Goal: Task Accomplishment & Management: Use online tool/utility

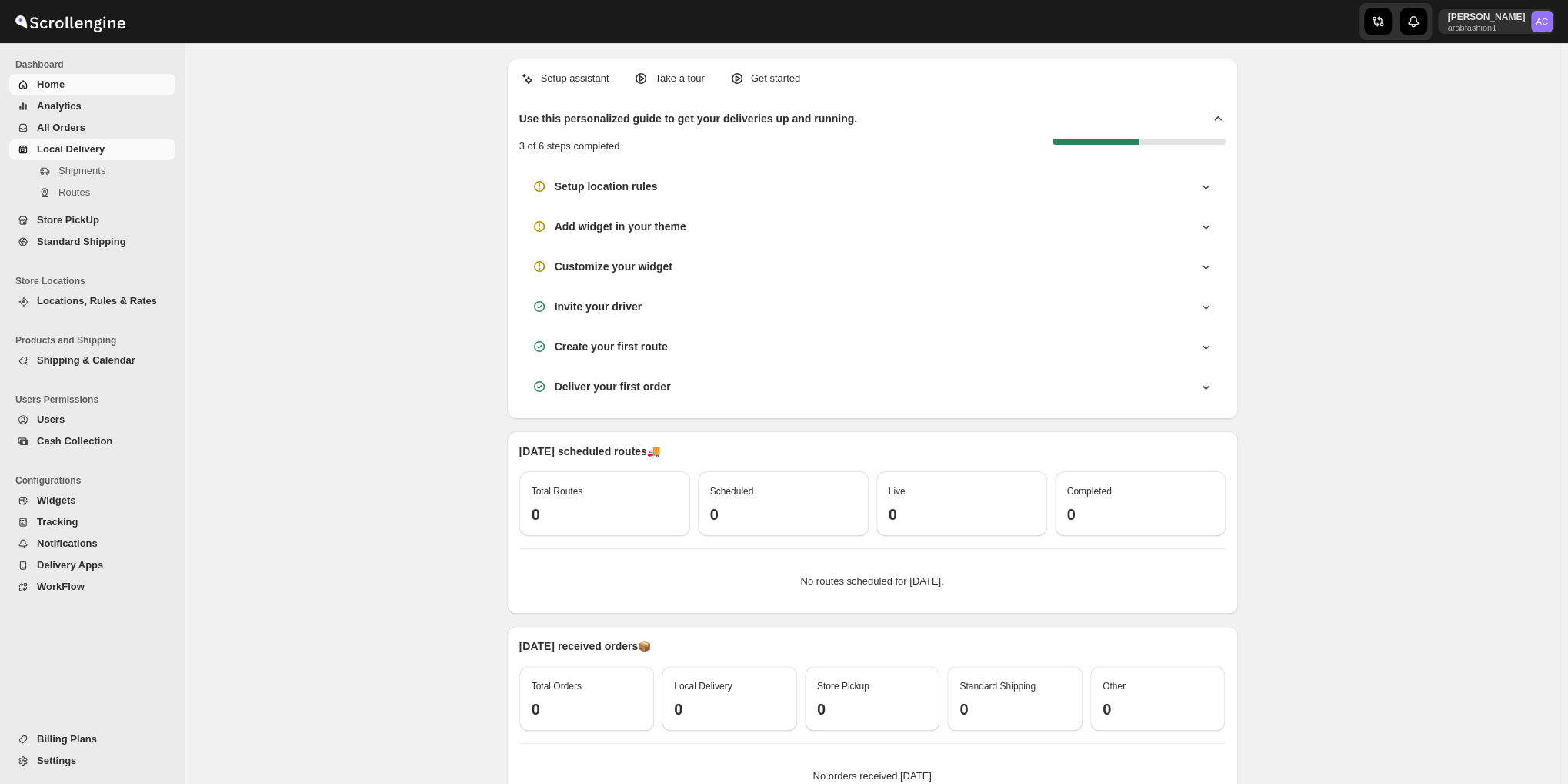
click at [99, 151] on span "Local Delivery" at bounding box center [71, 148] width 68 height 12
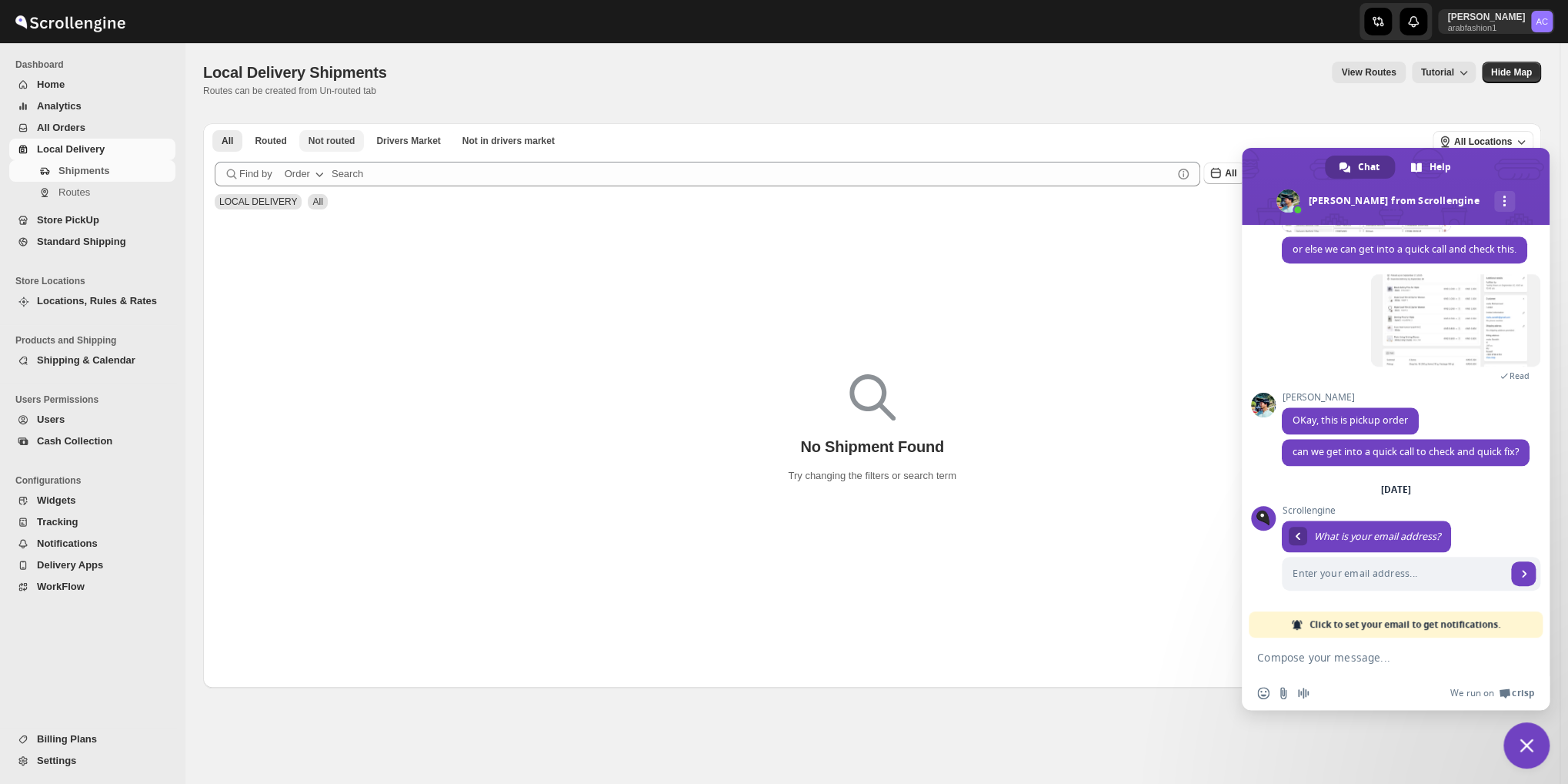
scroll to position [1100, 0]
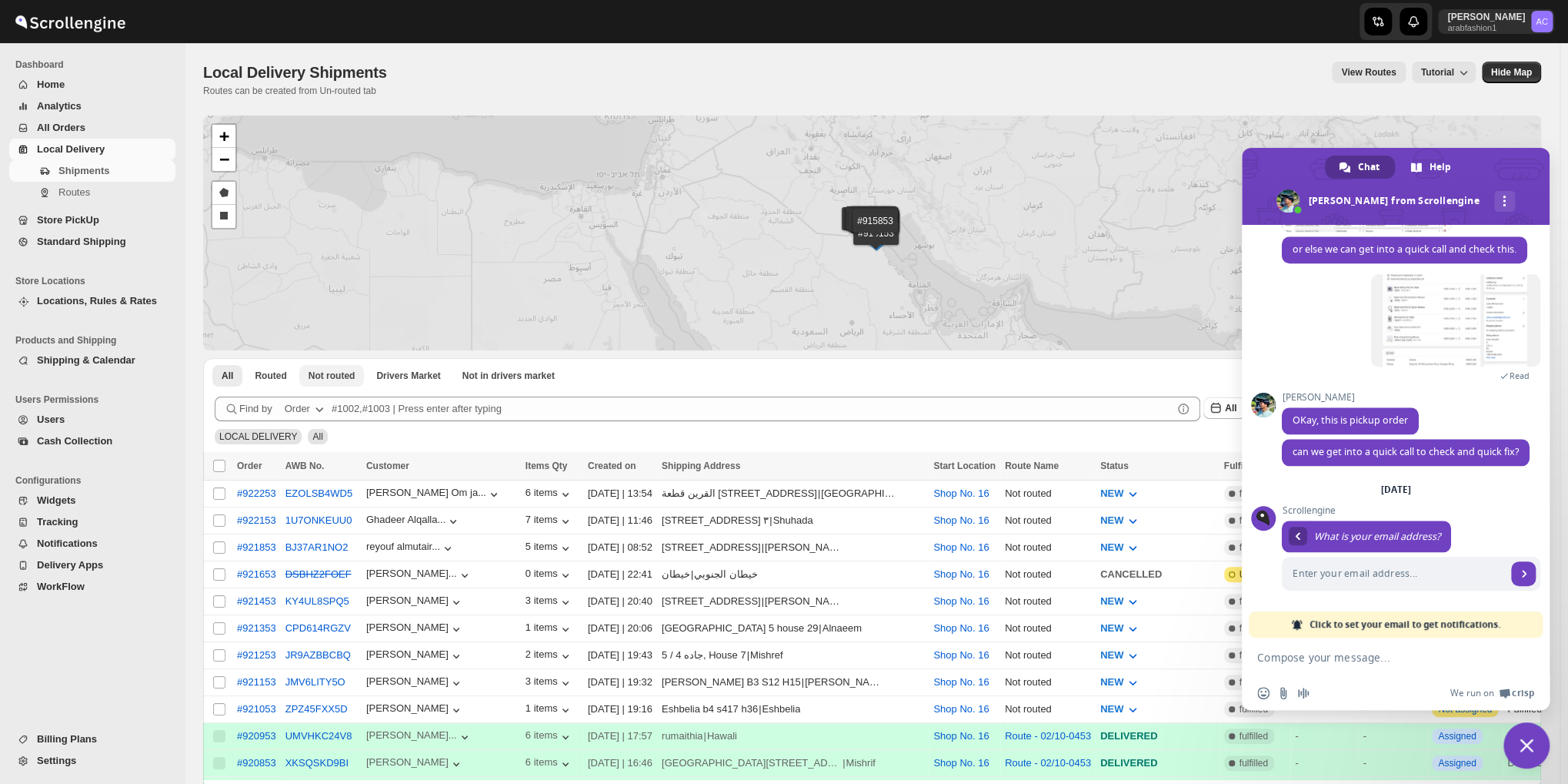
click at [346, 135] on div "#922253 #922153 #921853 #921653 #921453 #921353 #921253 #921153 #921053 #920953…" at bounding box center [872, 232] width 1338 height 235
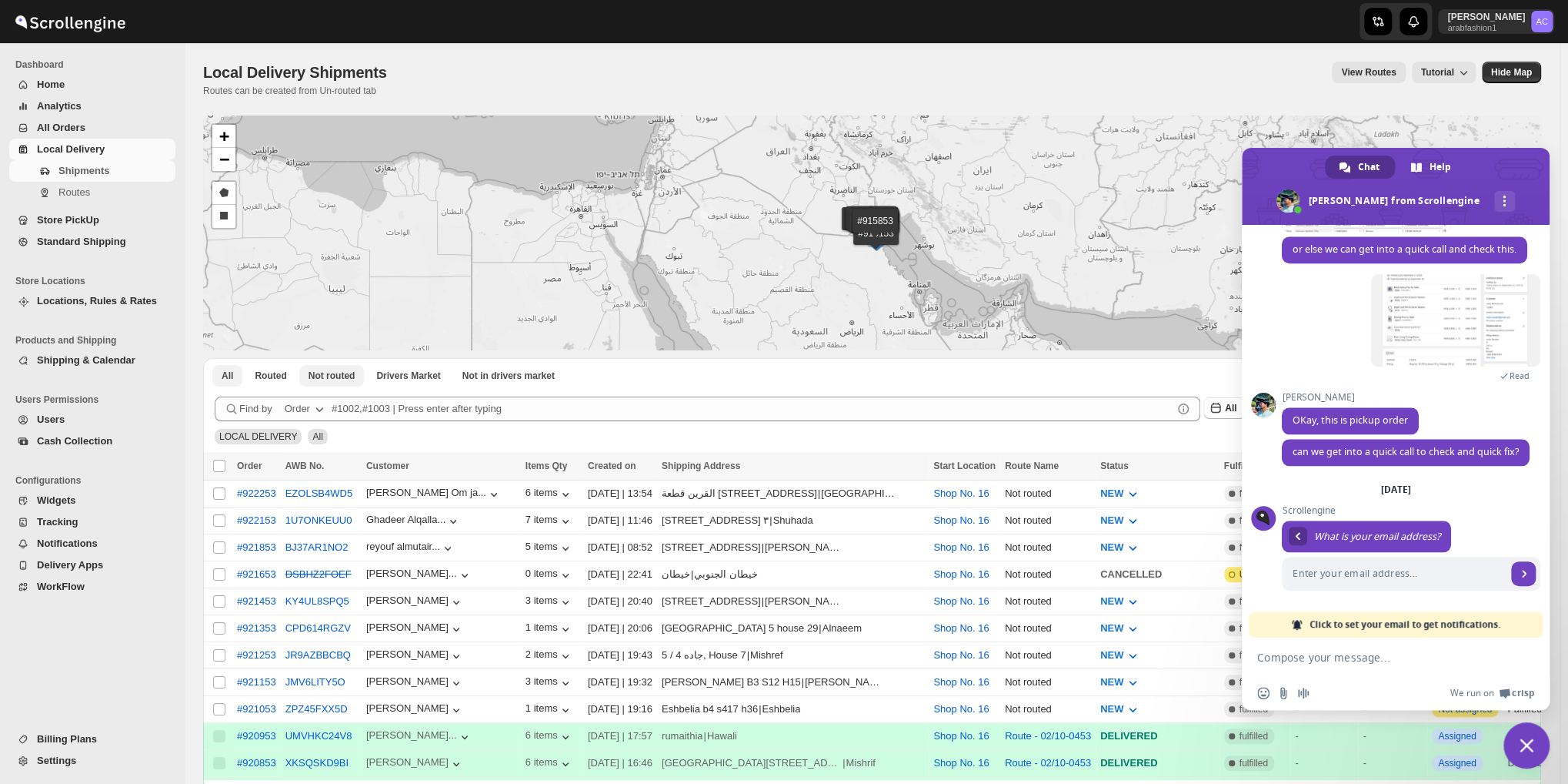
click at [328, 375] on span "Not routed" at bounding box center [332, 375] width 47 height 12
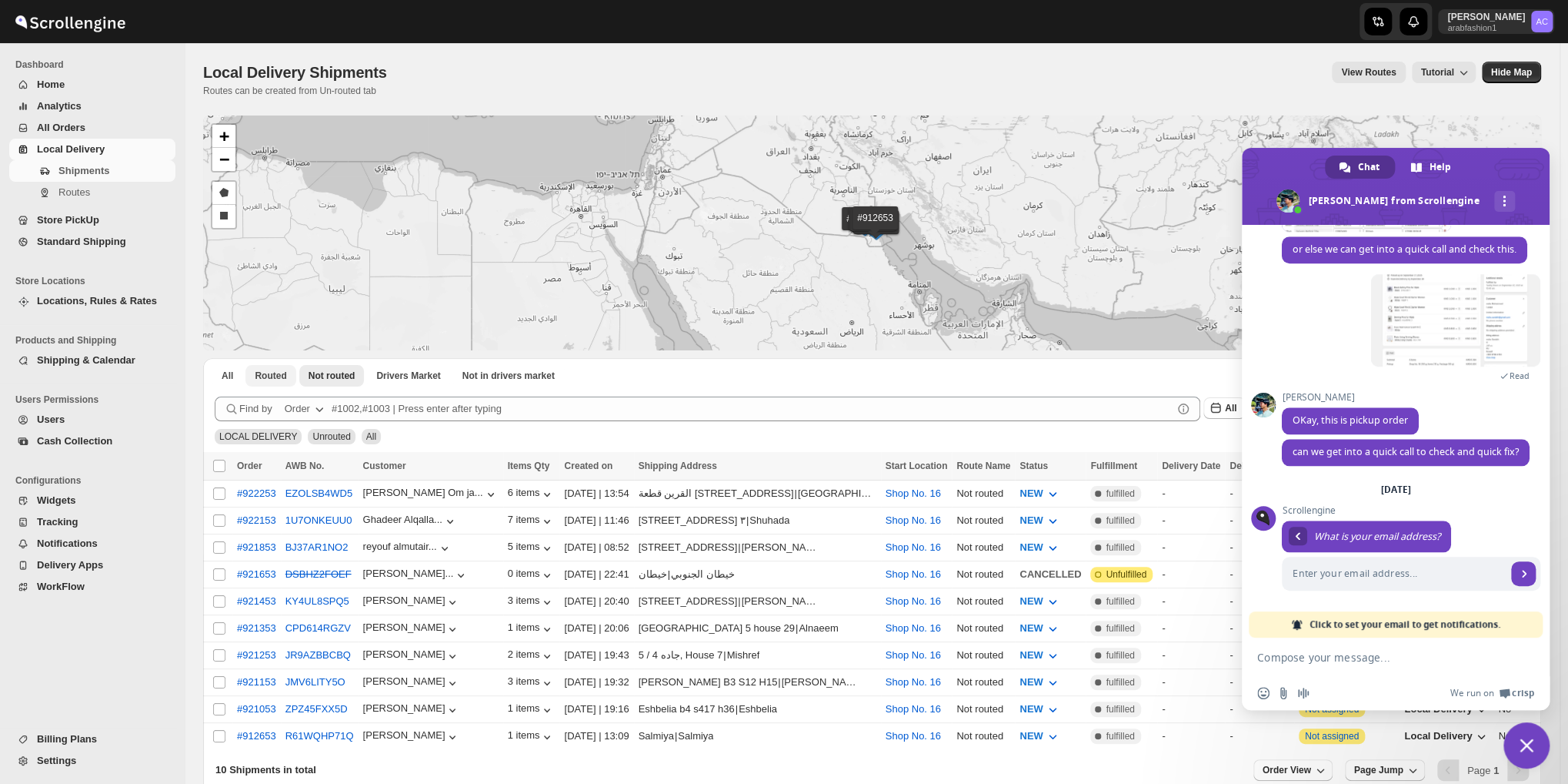
click at [277, 367] on button "Routed" at bounding box center [270, 375] width 50 height 22
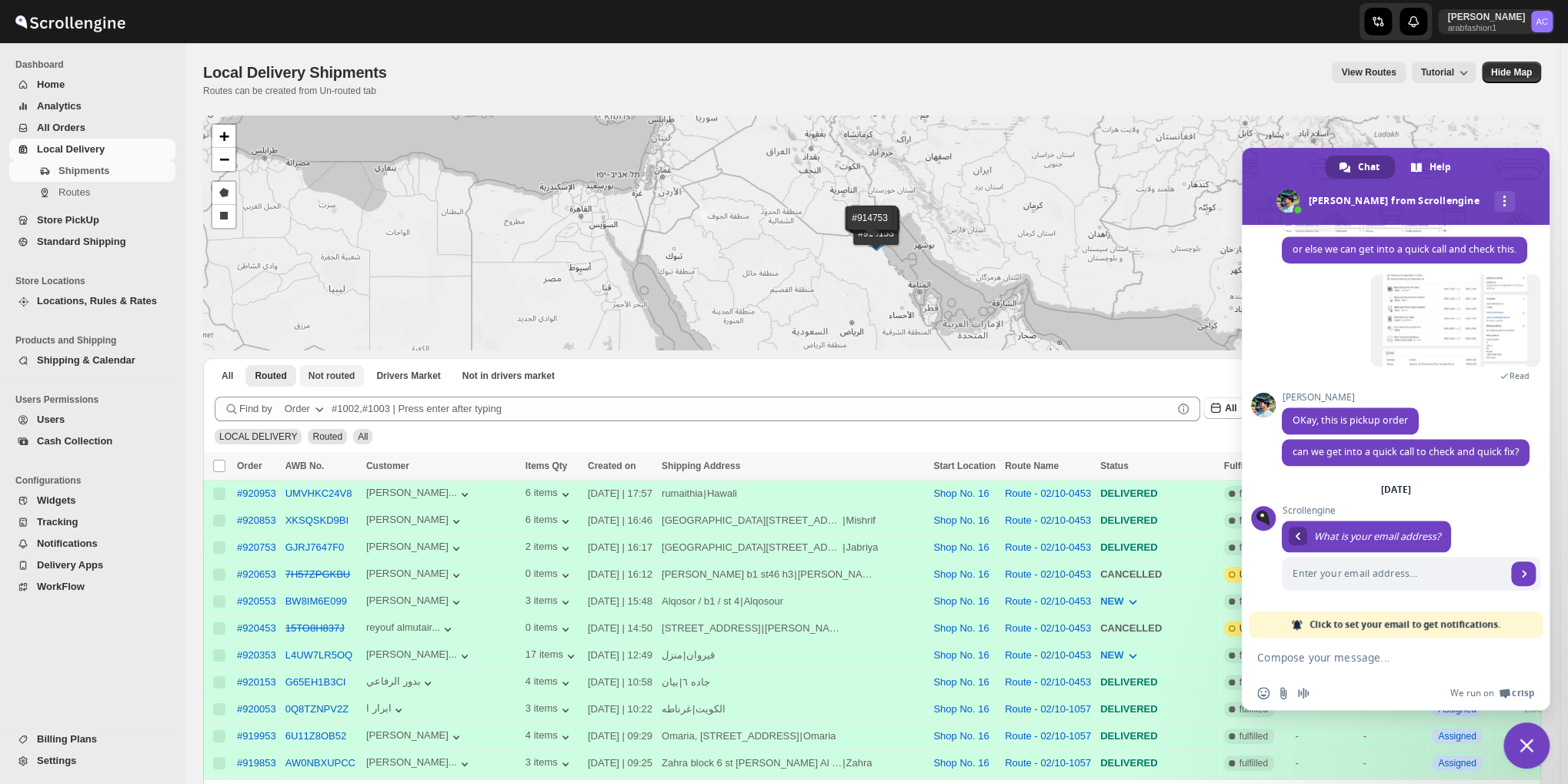
click at [336, 371] on span "Not routed" at bounding box center [332, 375] width 47 height 12
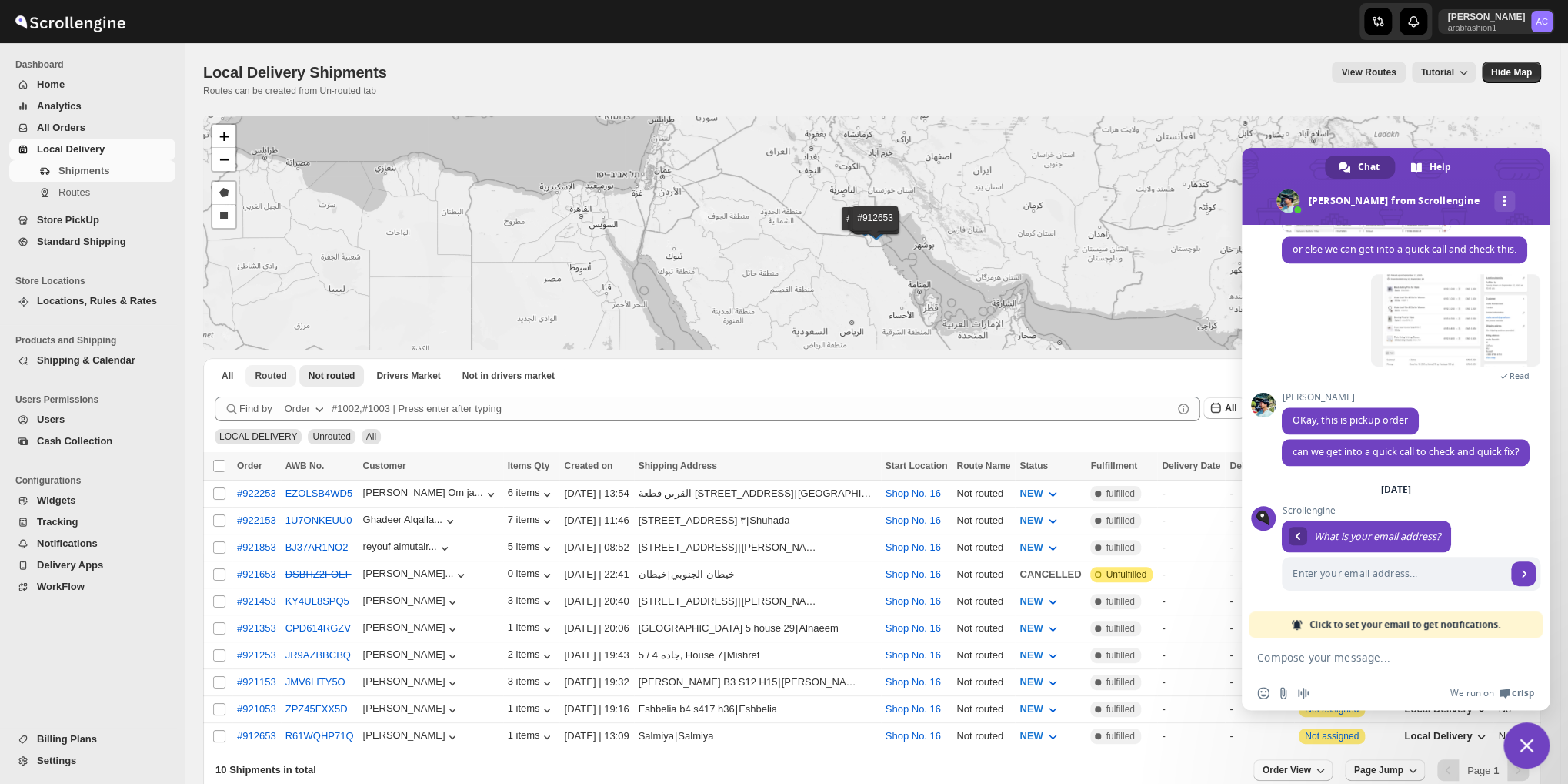
click at [269, 378] on span "Routed" at bounding box center [270, 375] width 32 height 12
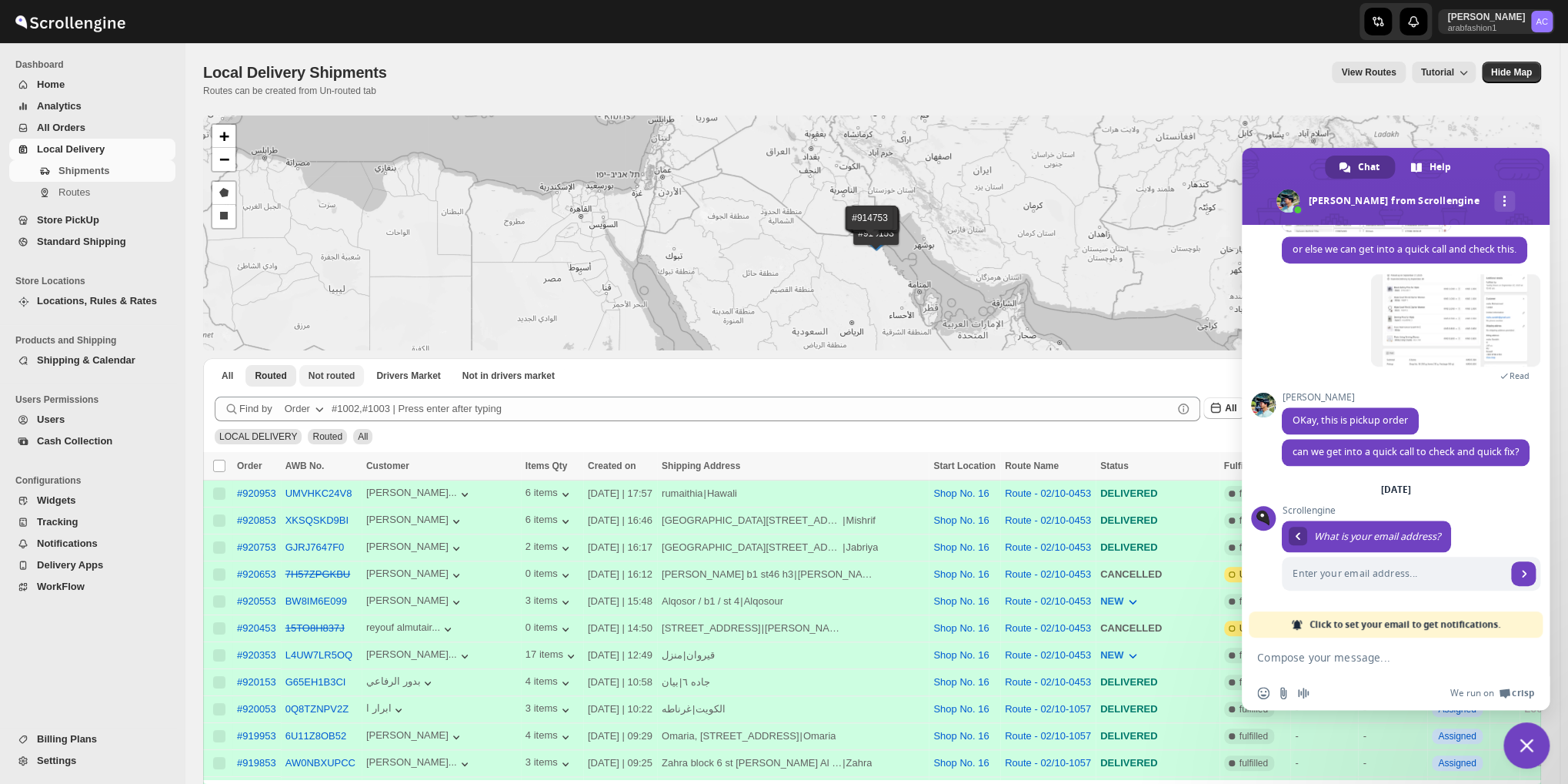
click at [332, 369] on span "Not routed" at bounding box center [332, 375] width 47 height 12
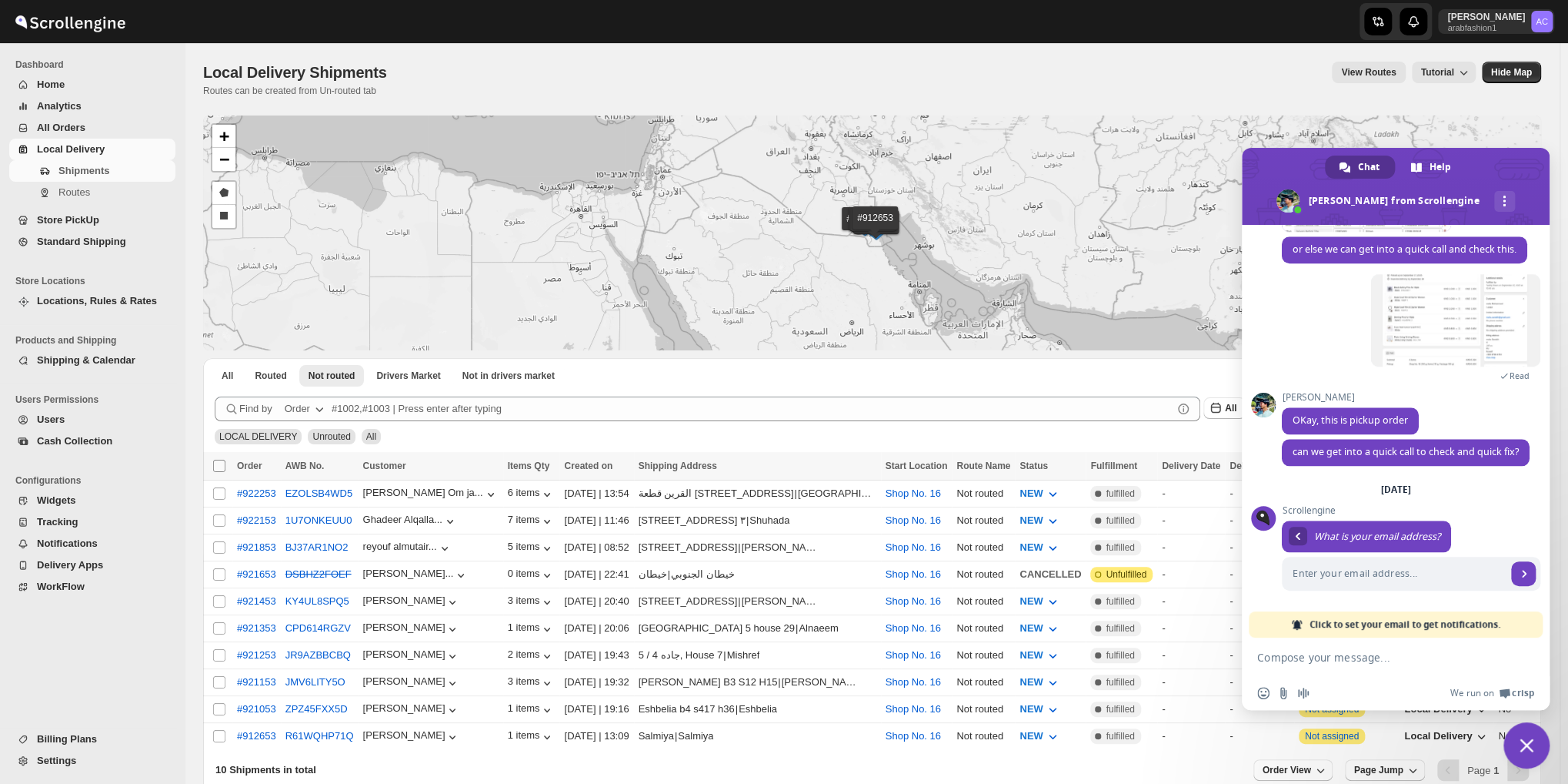
click at [215, 465] on input "Select all shipments" at bounding box center [219, 466] width 12 height 12
checkbox input "true"
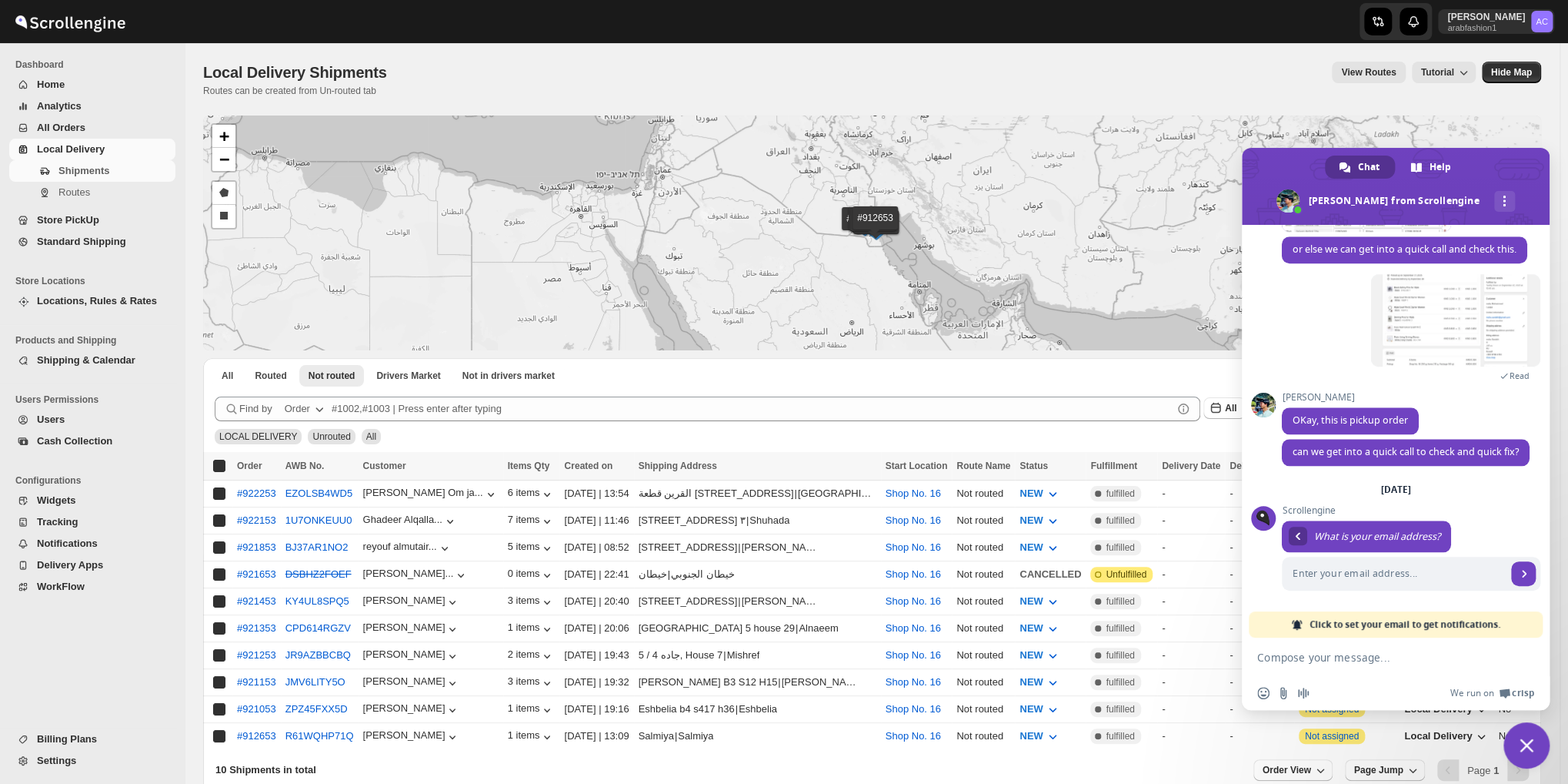
checkbox input "true"
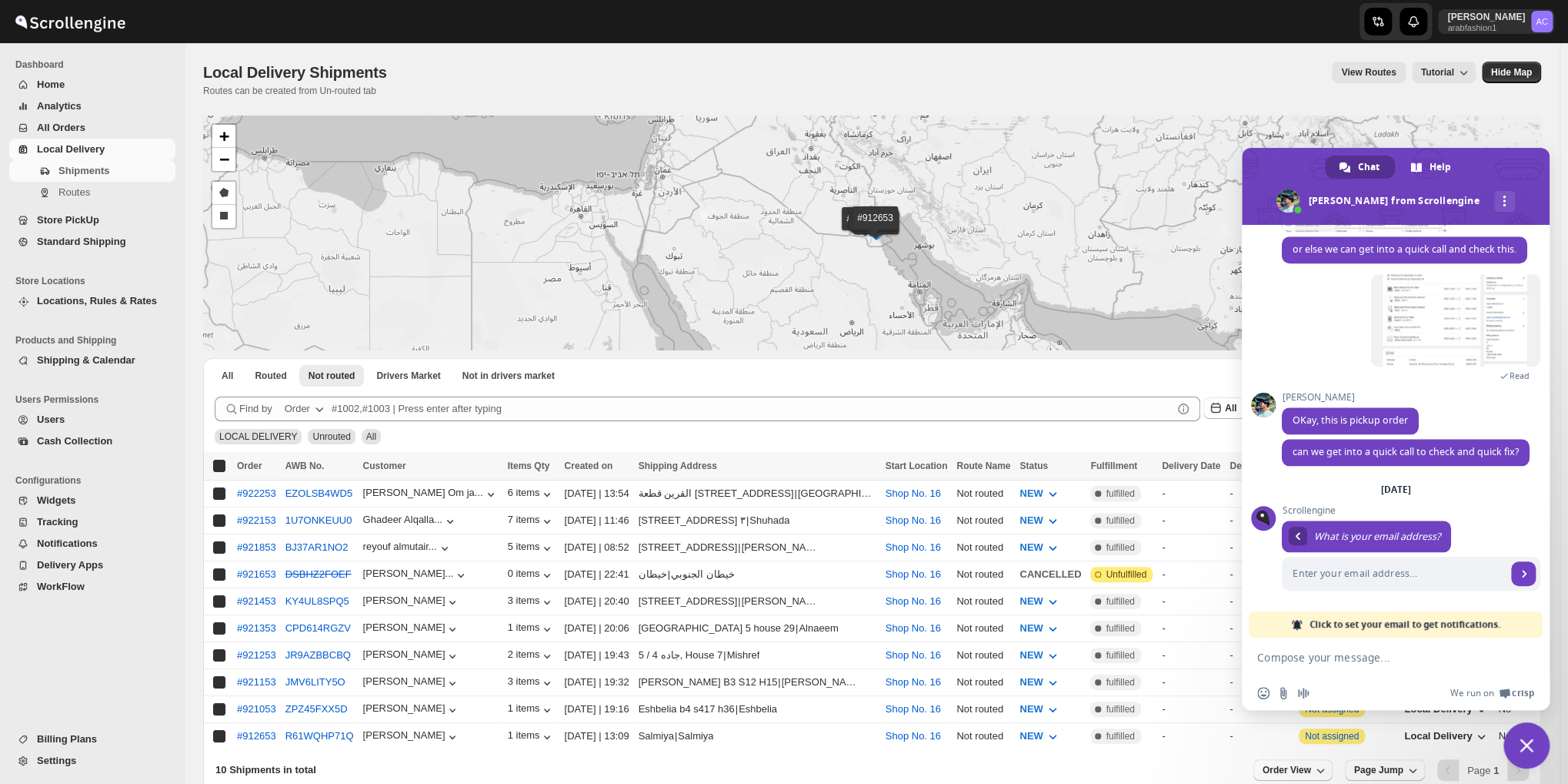
checkbox input "true"
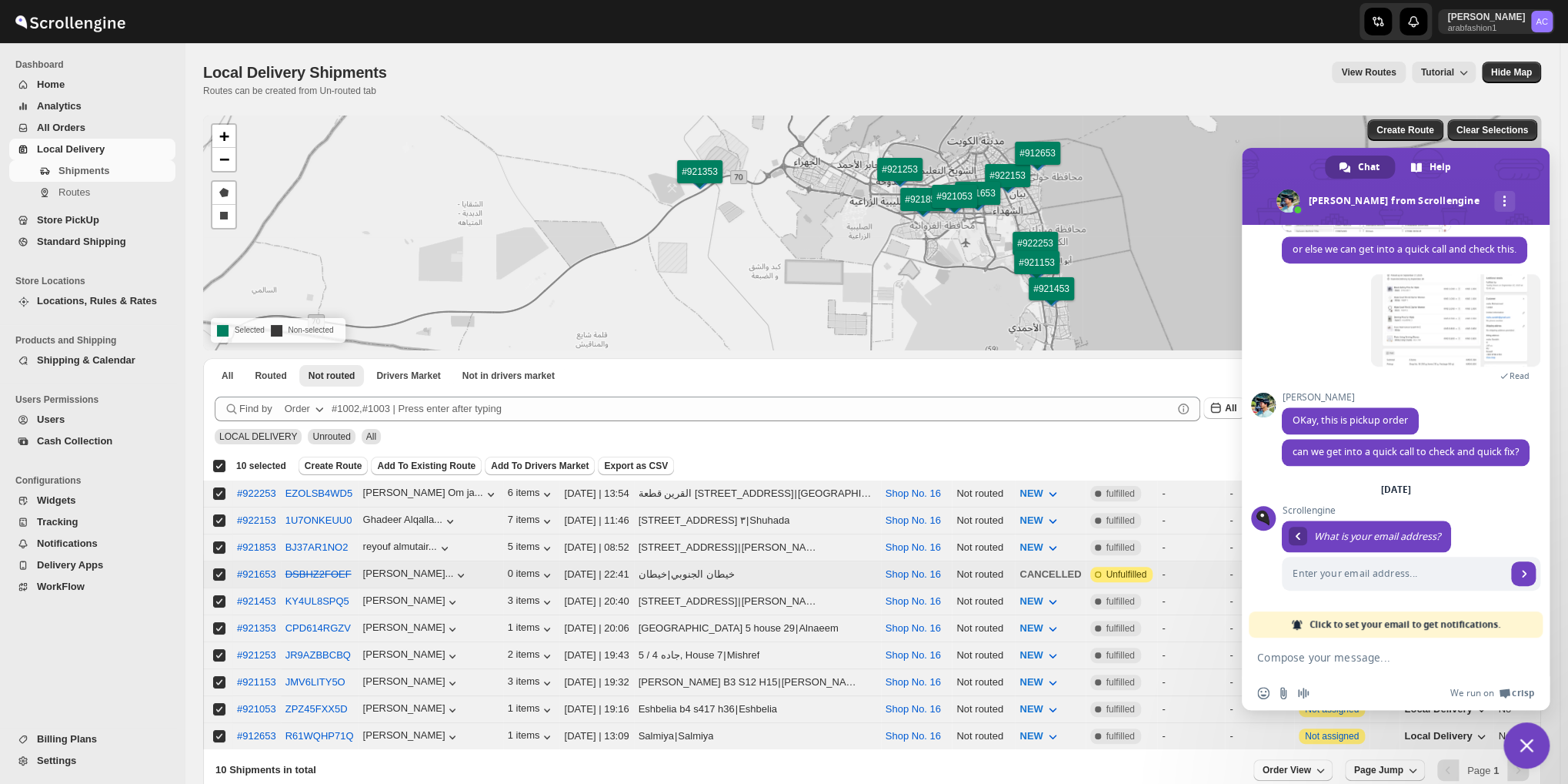
click at [218, 568] on input "Select shipment" at bounding box center [219, 575] width 12 height 12
checkbox input "false"
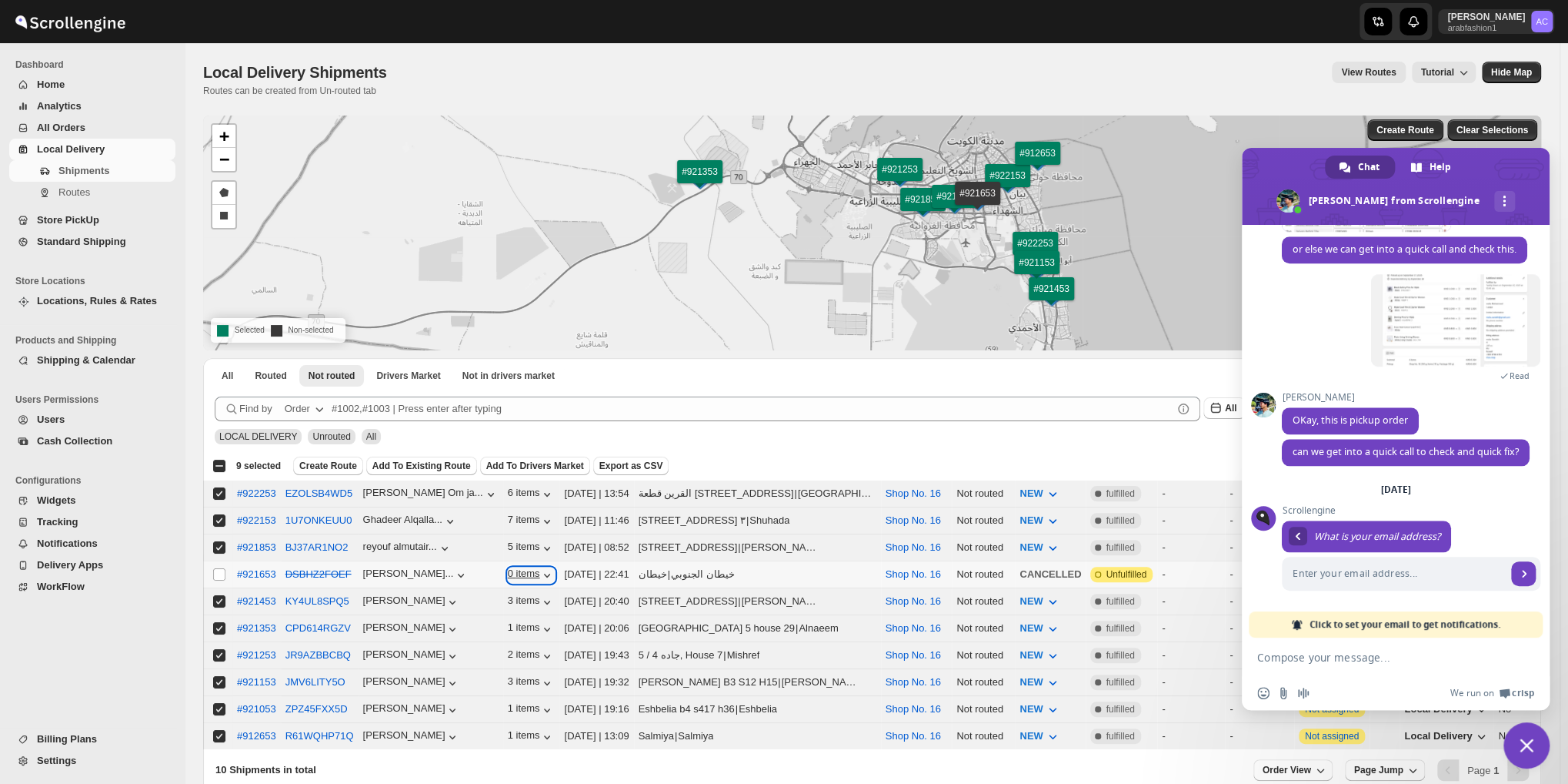
click at [540, 568] on icon "button" at bounding box center [547, 575] width 15 height 15
click at [453, 568] on icon "button" at bounding box center [461, 575] width 15 height 15
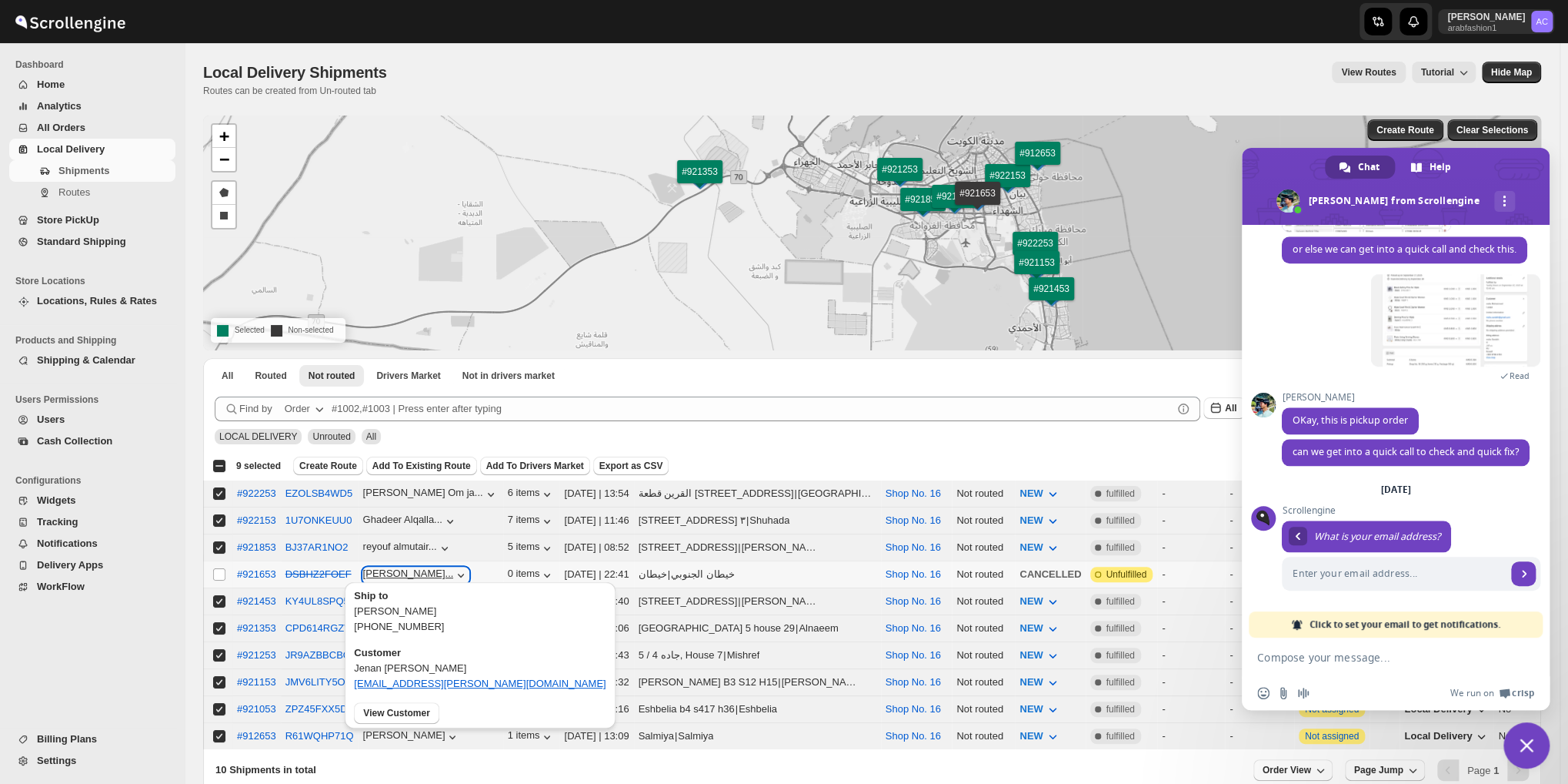
click at [453, 568] on icon "button" at bounding box center [461, 575] width 15 height 15
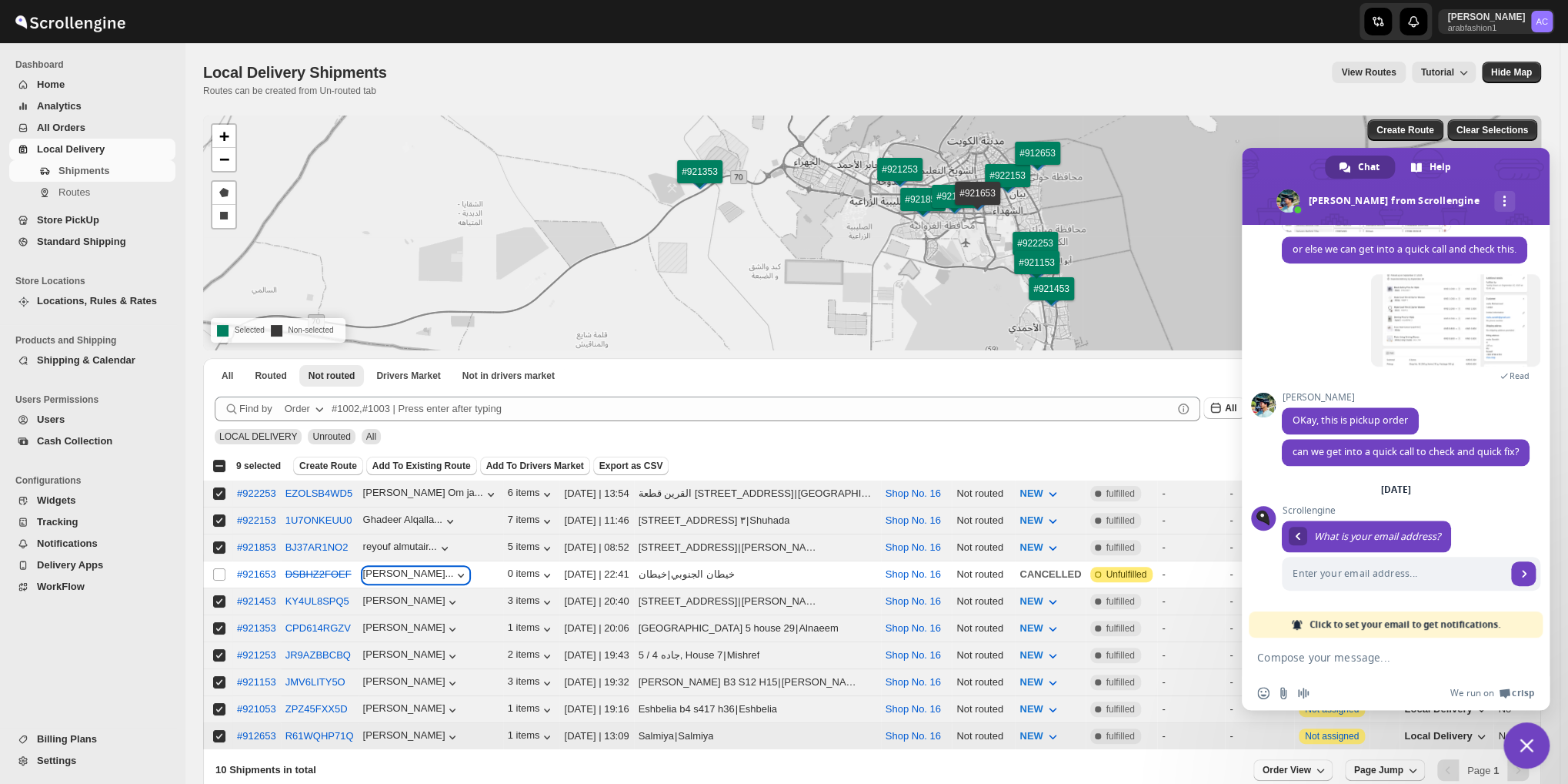
scroll to position [77, 0]
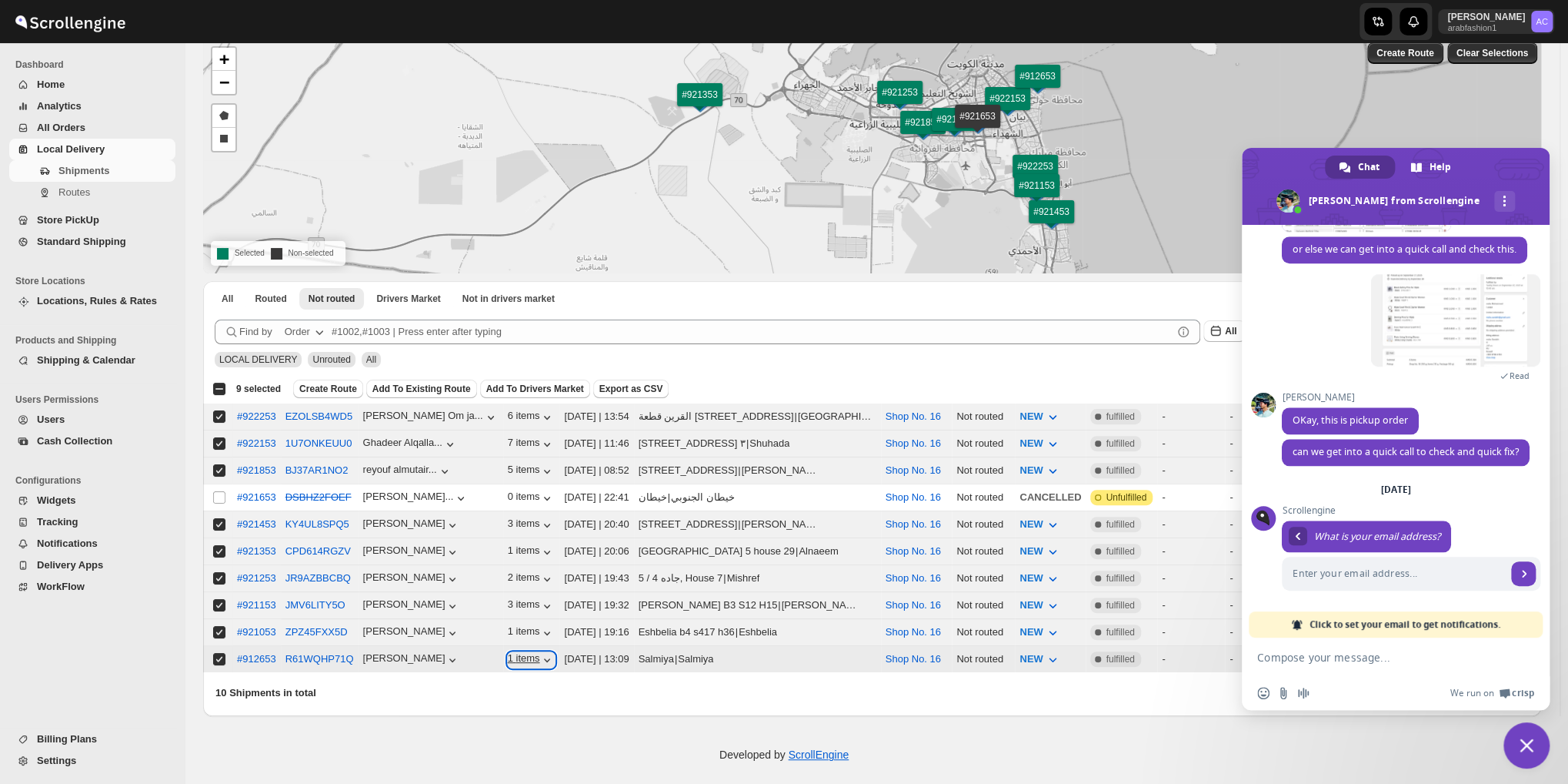
click at [540, 652] on icon "button" at bounding box center [547, 660] width 15 height 15
click at [218, 653] on input "Select shipment" at bounding box center [219, 659] width 12 height 12
checkbox input "false"
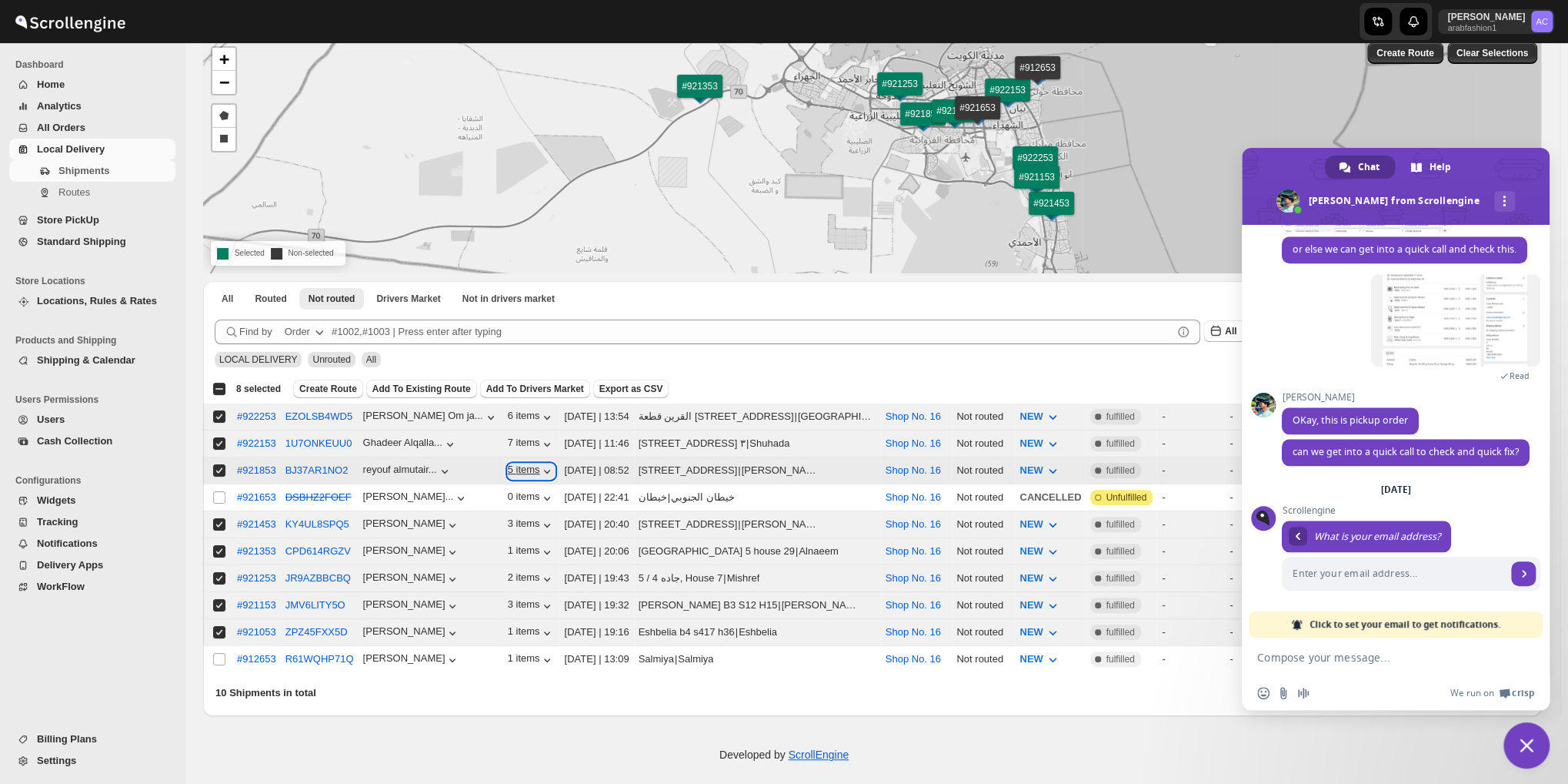
click at [540, 463] on icon "button" at bounding box center [547, 471] width 15 height 15
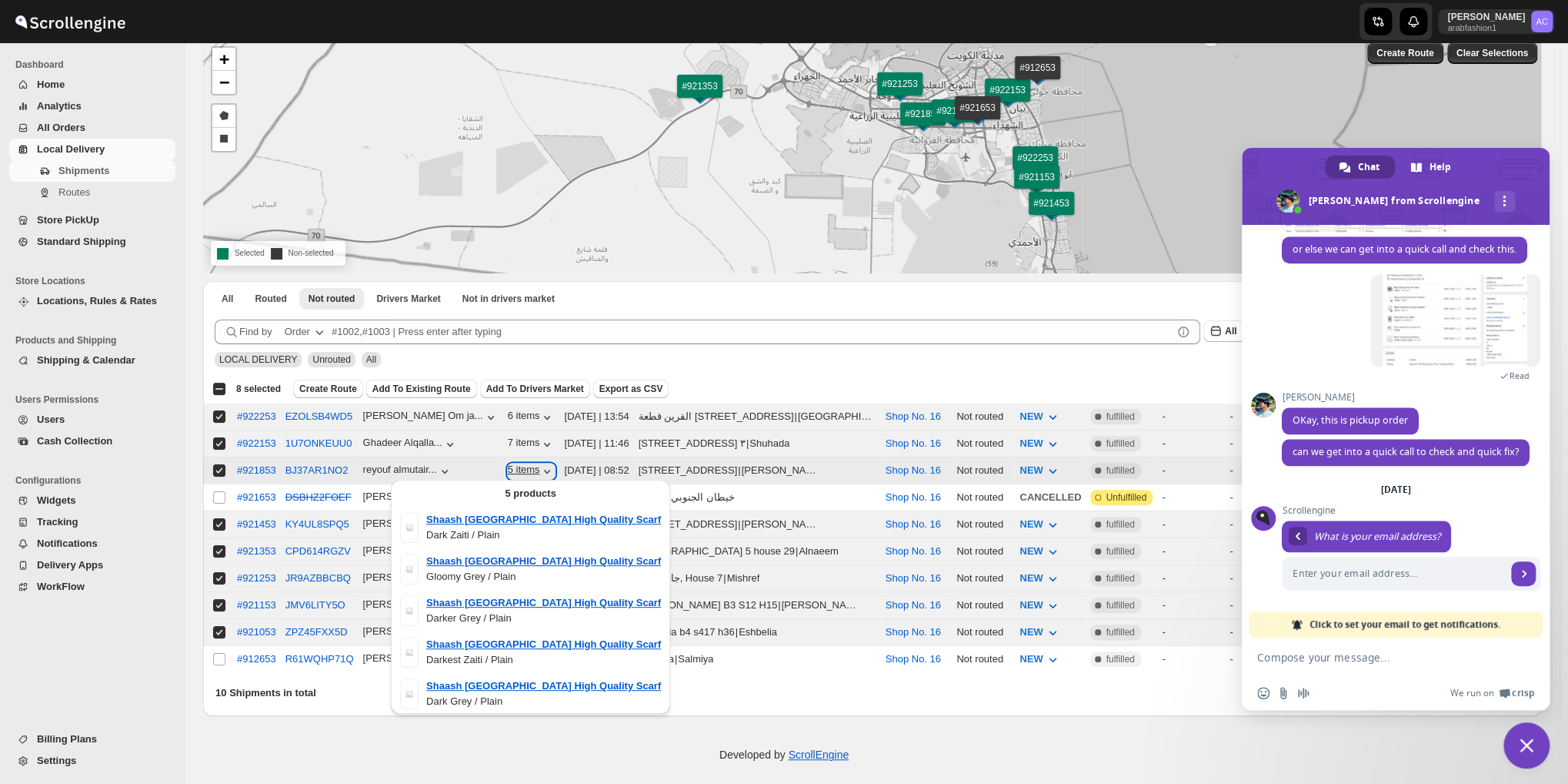
click at [540, 463] on icon "button" at bounding box center [547, 471] width 15 height 15
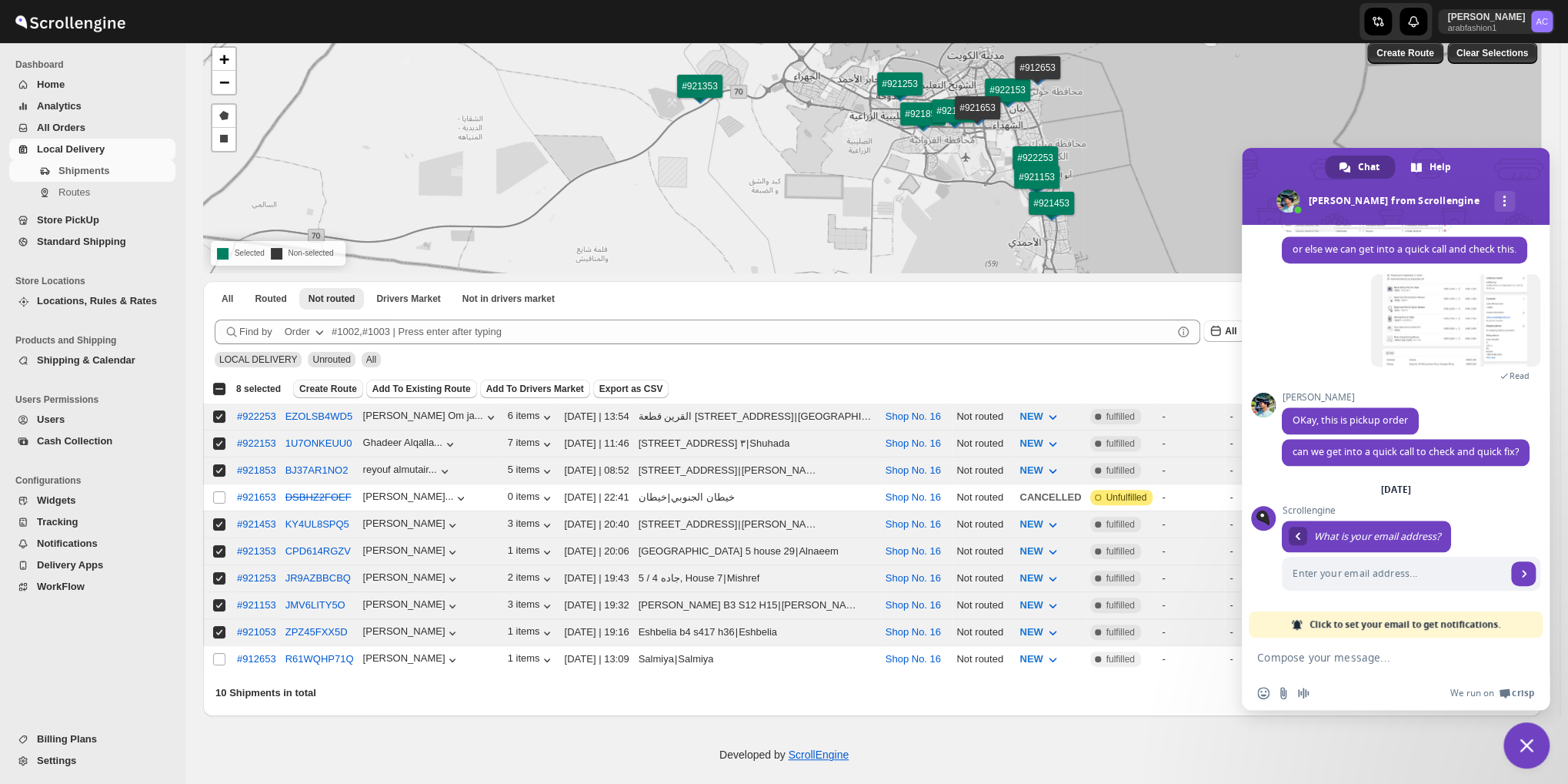
click at [330, 382] on span "Create Route" at bounding box center [328, 389] width 58 height 12
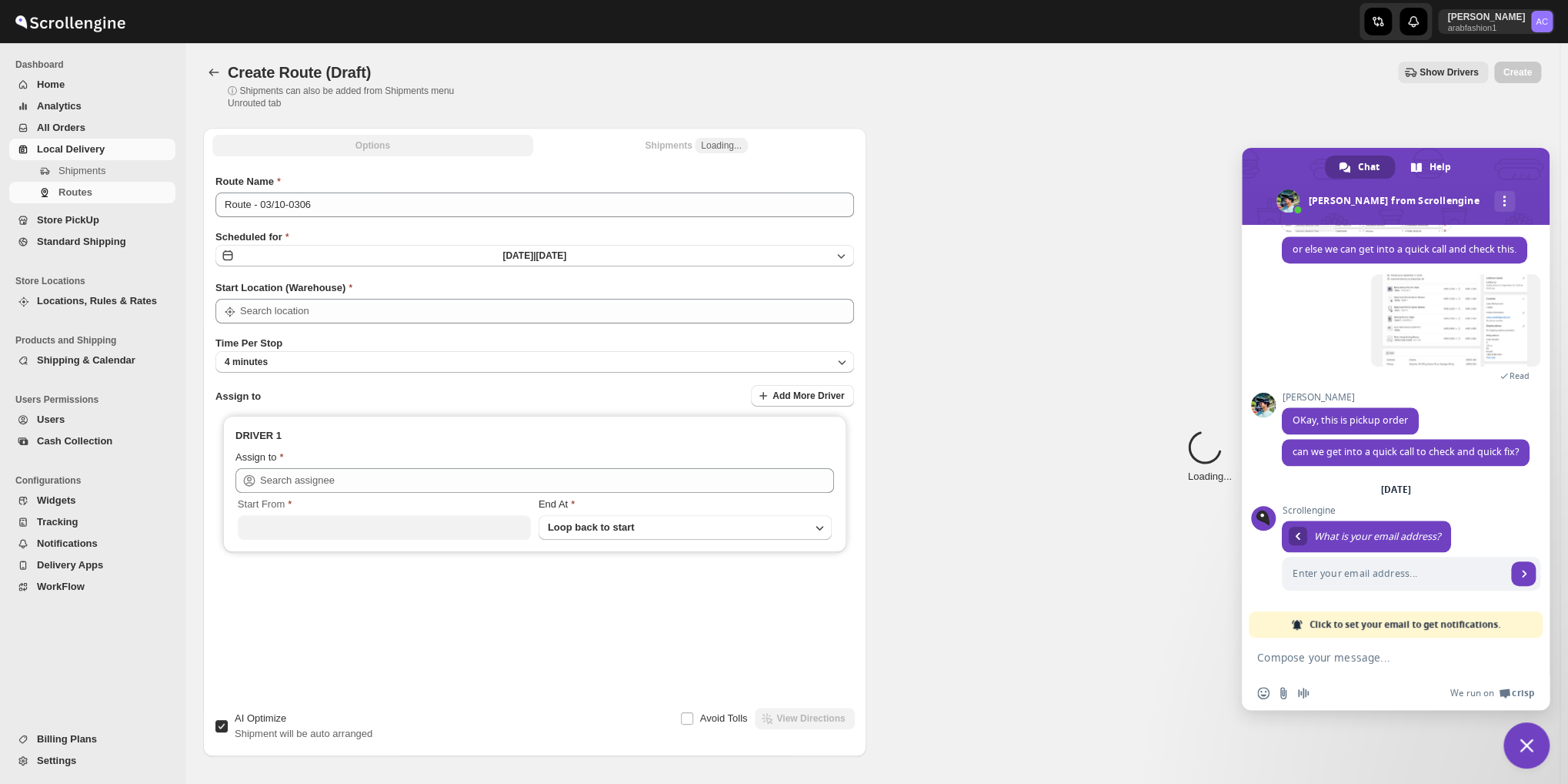
type input "Shop No. 16"
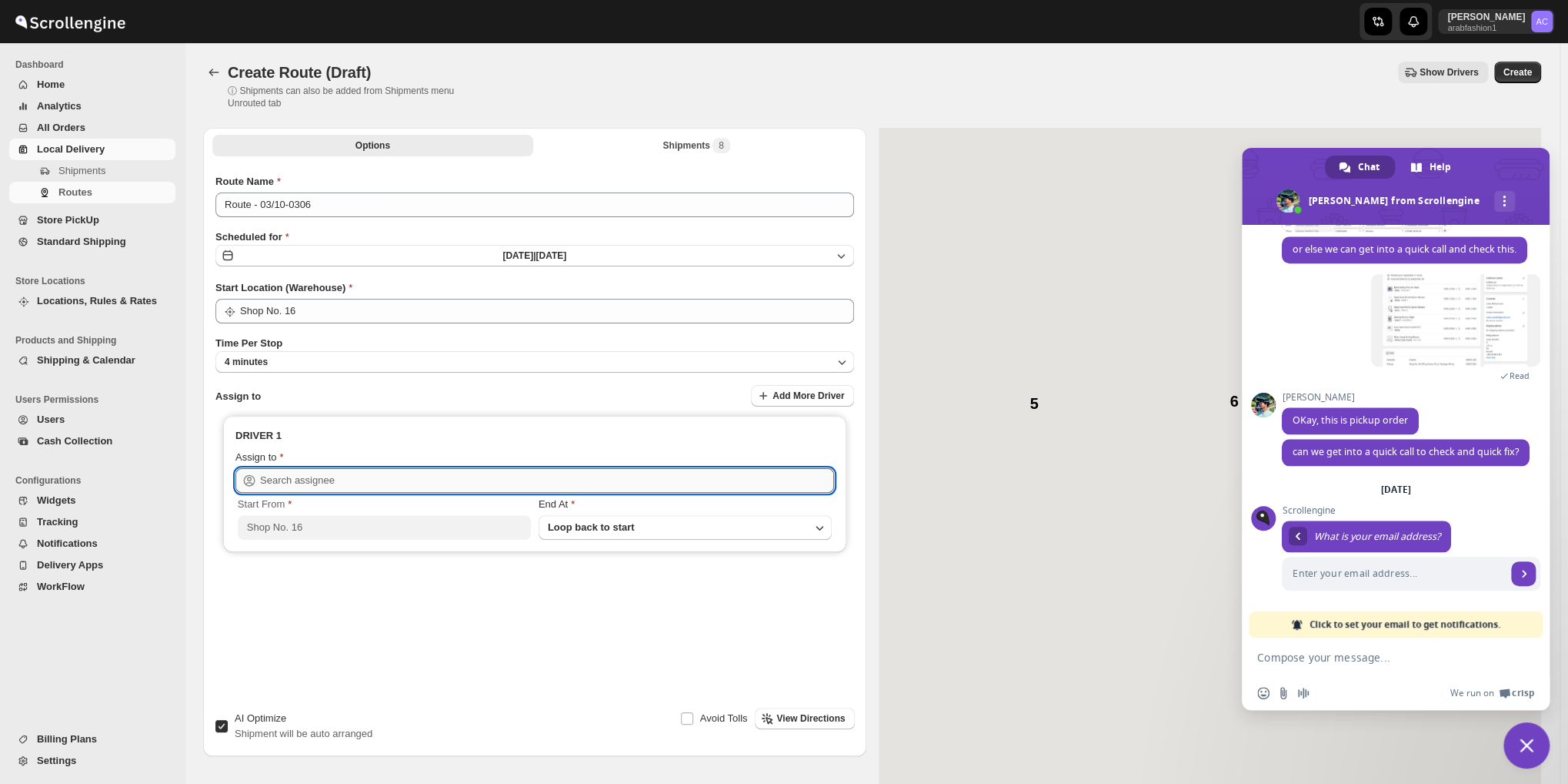
click at [401, 482] on input "text" at bounding box center [547, 480] width 574 height 25
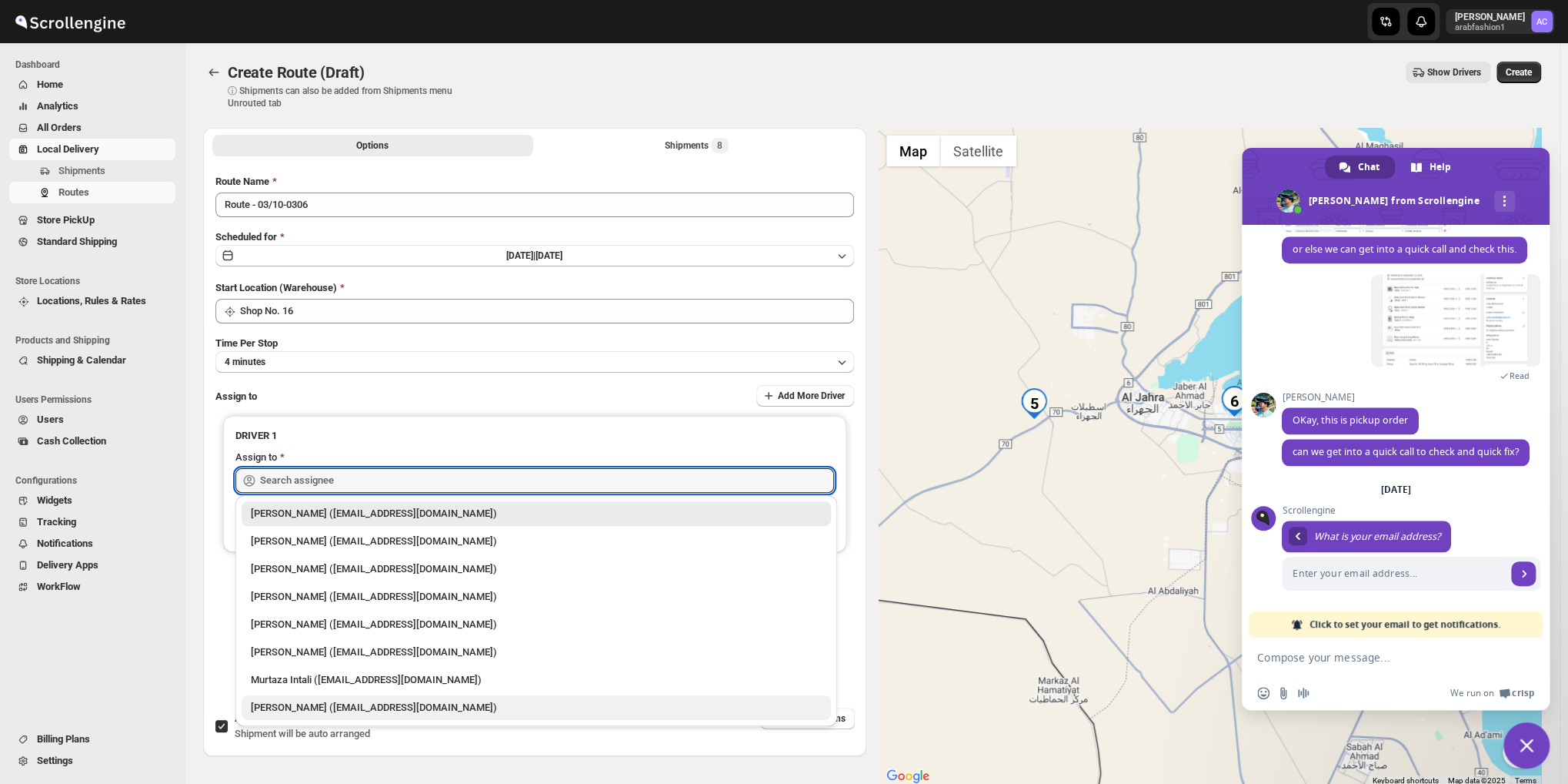
click at [348, 712] on div "[PERSON_NAME] ([EMAIL_ADDRESS][DOMAIN_NAME])" at bounding box center [536, 708] width 571 height 15
type input "[PERSON_NAME] ([EMAIL_ADDRESS][DOMAIN_NAME])"
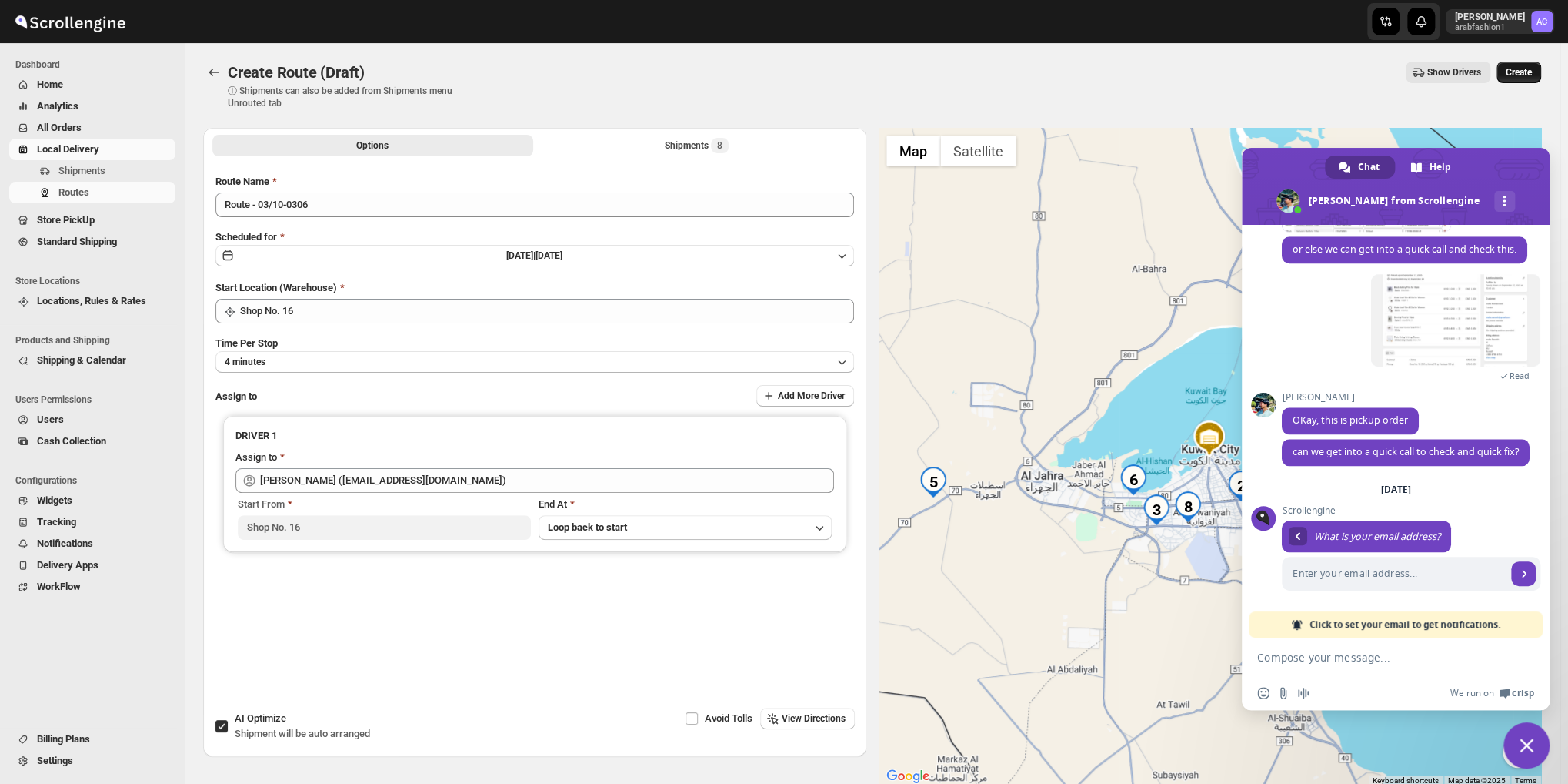
click at [1520, 71] on span "Create" at bounding box center [1519, 73] width 26 height 12
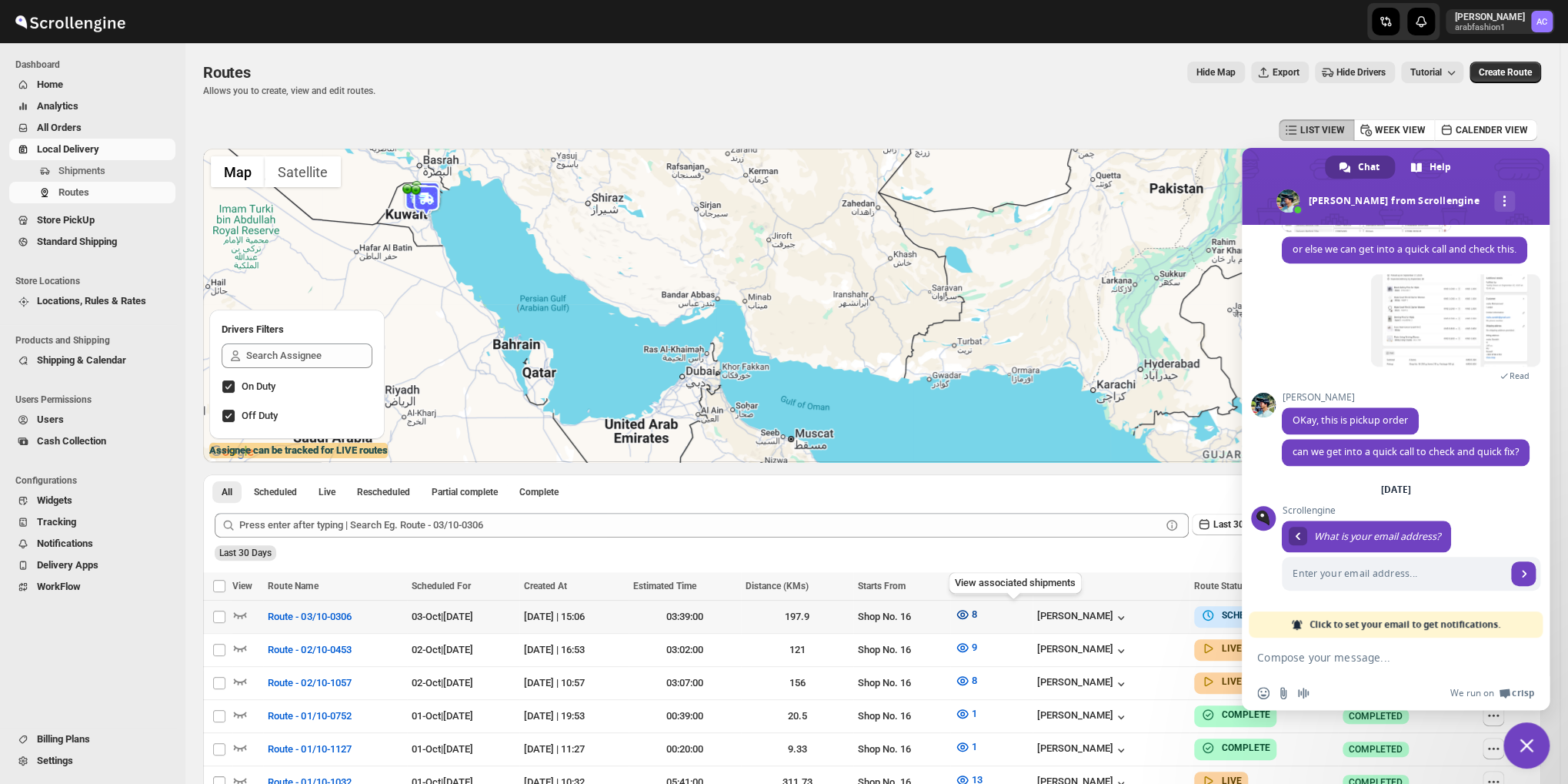
click at [970, 613] on icon "button" at bounding box center [963, 614] width 15 height 15
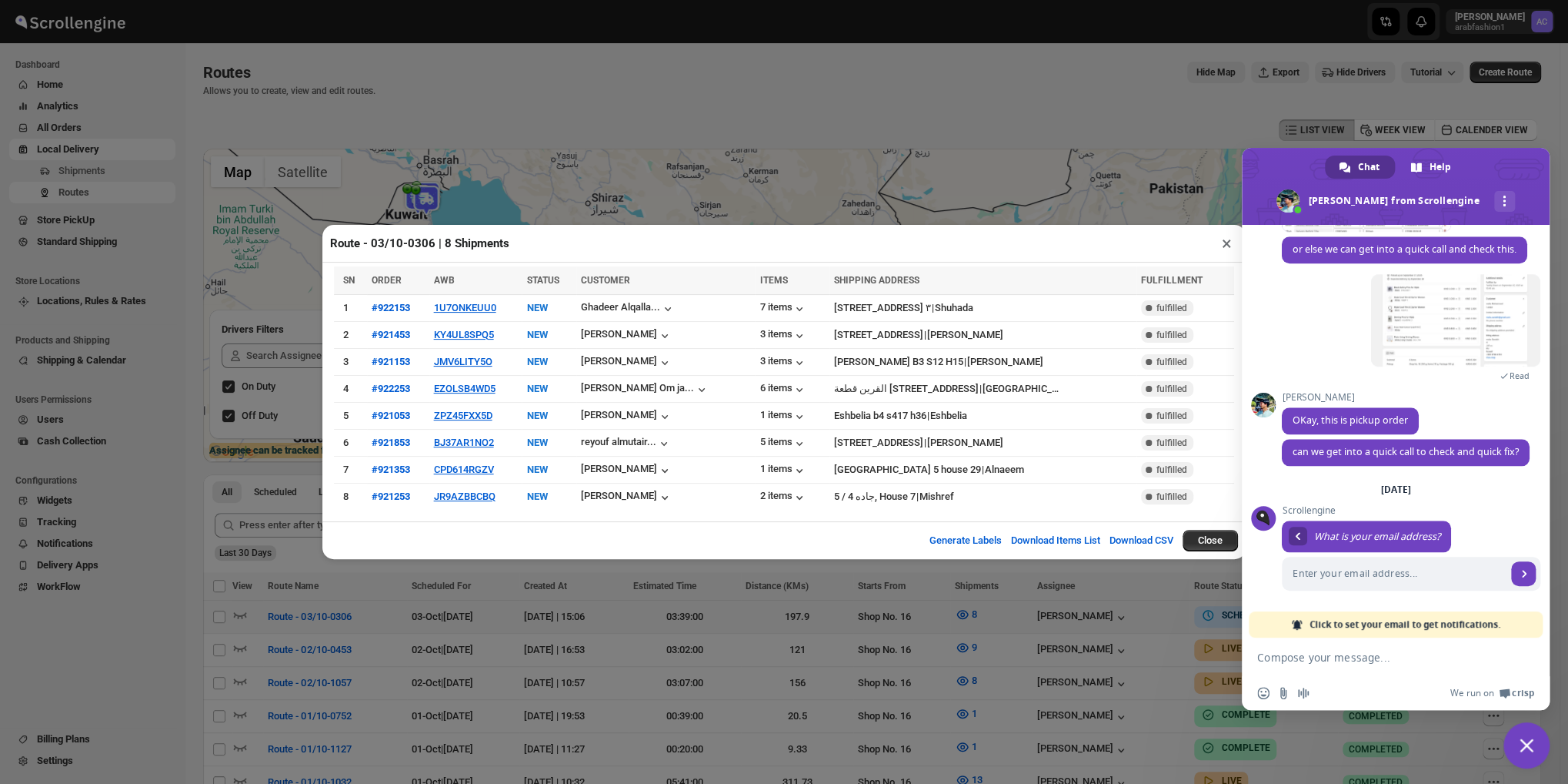
click at [1533, 743] on span "Close chat" at bounding box center [1526, 745] width 46 height 46
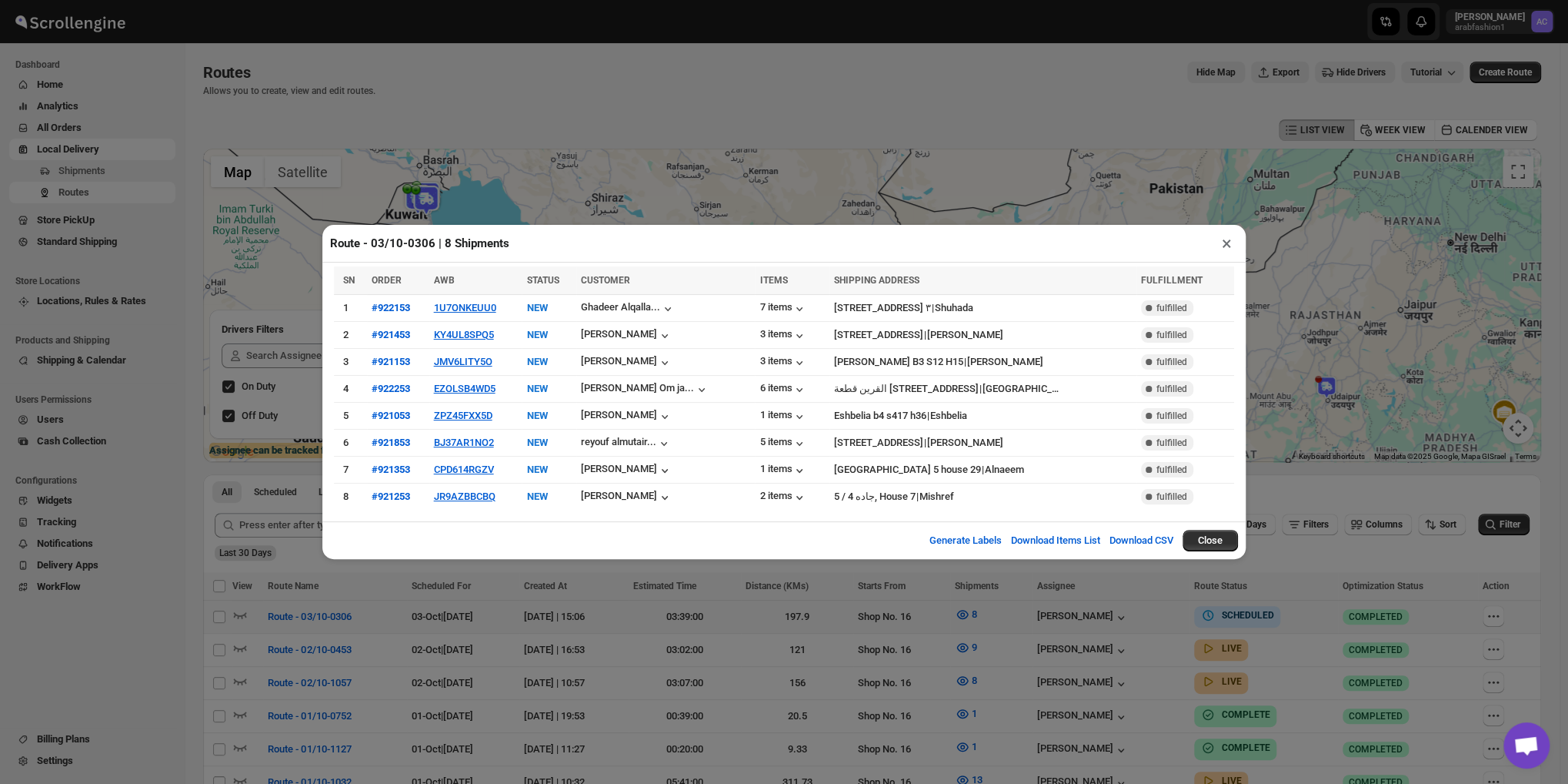
click at [1228, 249] on button "×" at bounding box center [1227, 243] width 22 height 22
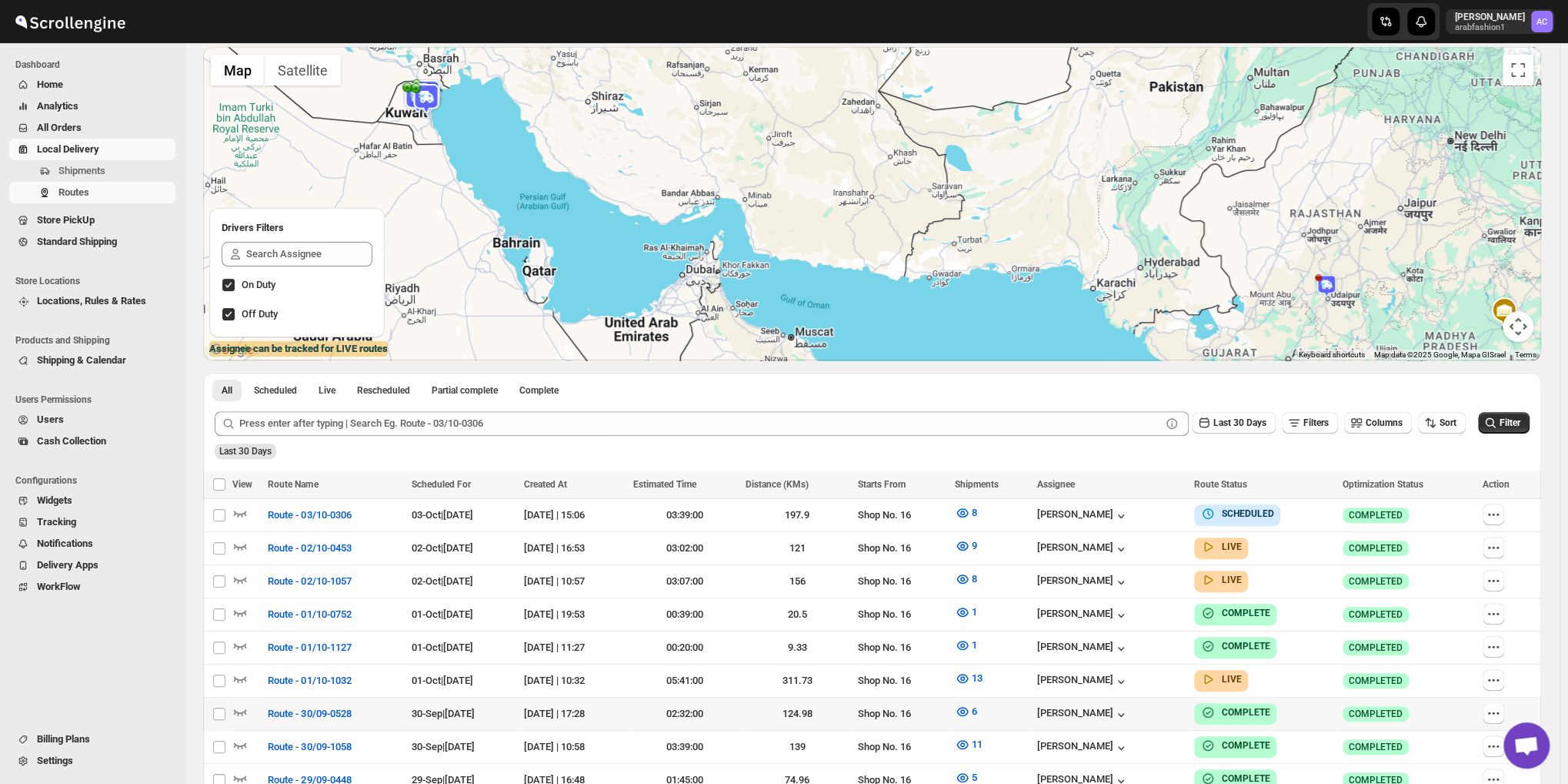
scroll to position [100, 0]
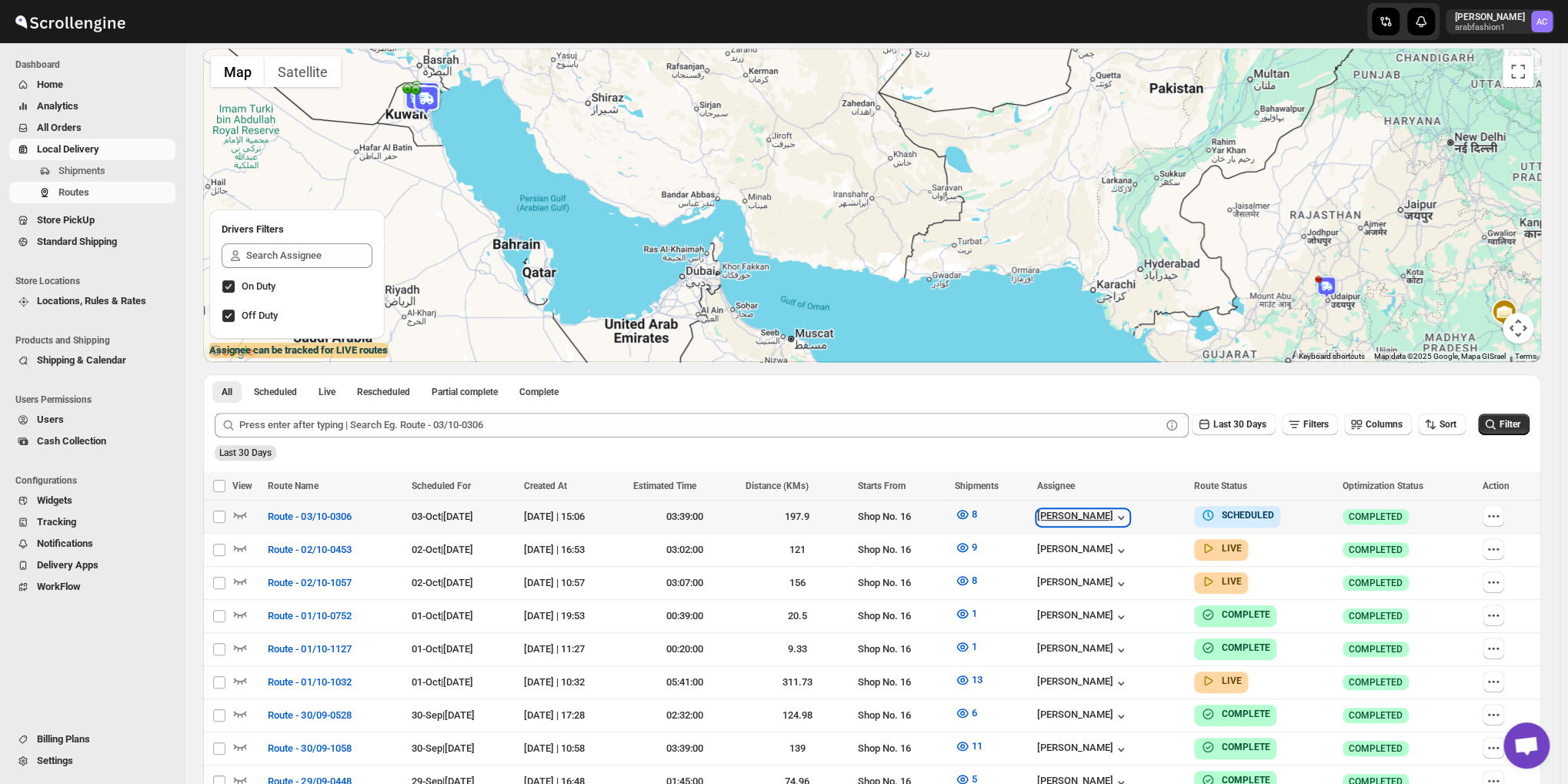
click at [1129, 517] on icon "button" at bounding box center [1121, 518] width 15 height 15
click at [317, 388] on button "Live" at bounding box center [327, 392] width 36 height 22
